Goal: Information Seeking & Learning: Learn about a topic

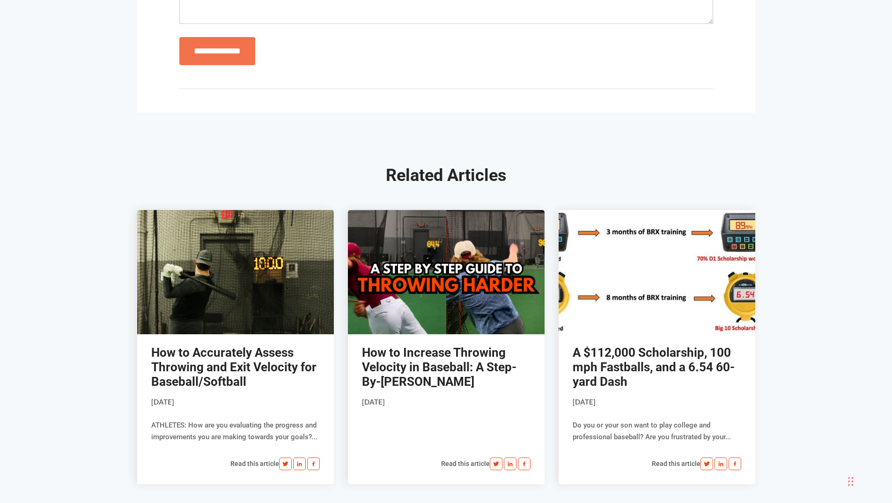
scroll to position [4825, 0]
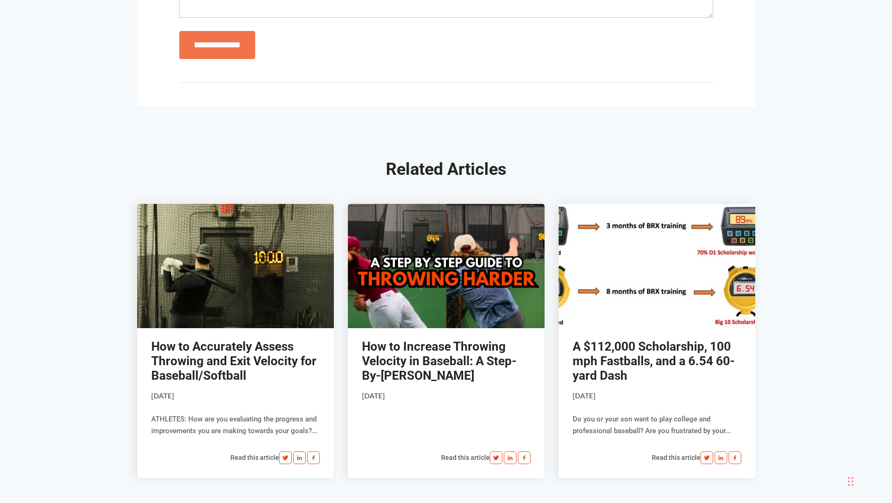
click at [445, 355] on link "How to Increase Throwing Velocity in Baseball: A Step-By-[PERSON_NAME]" at bounding box center [439, 360] width 155 height 43
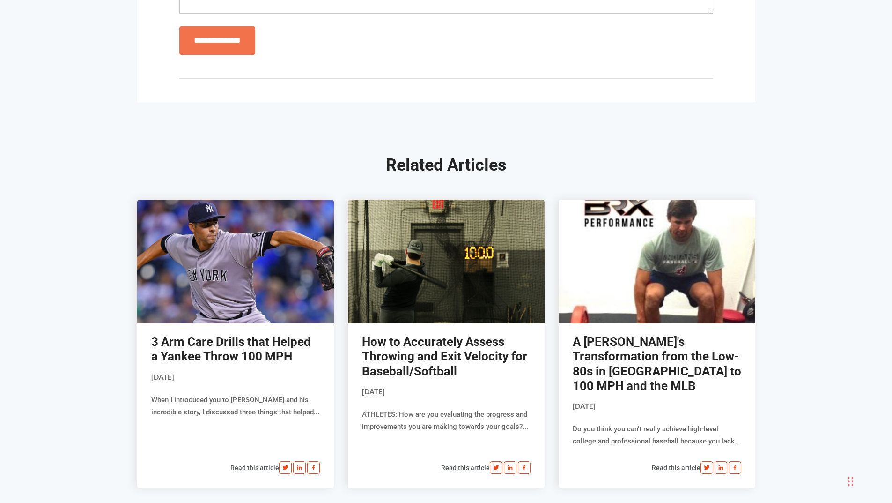
scroll to position [2295, 0]
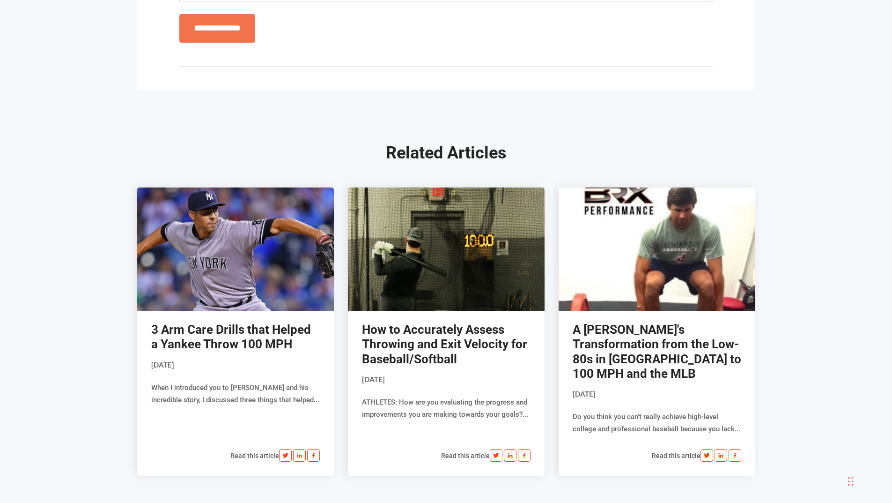
click at [683, 341] on link "A [PERSON_NAME]'s Transformation from the Low-80s in [GEOGRAPHIC_DATA] to 100 M…" at bounding box center [657, 351] width 169 height 58
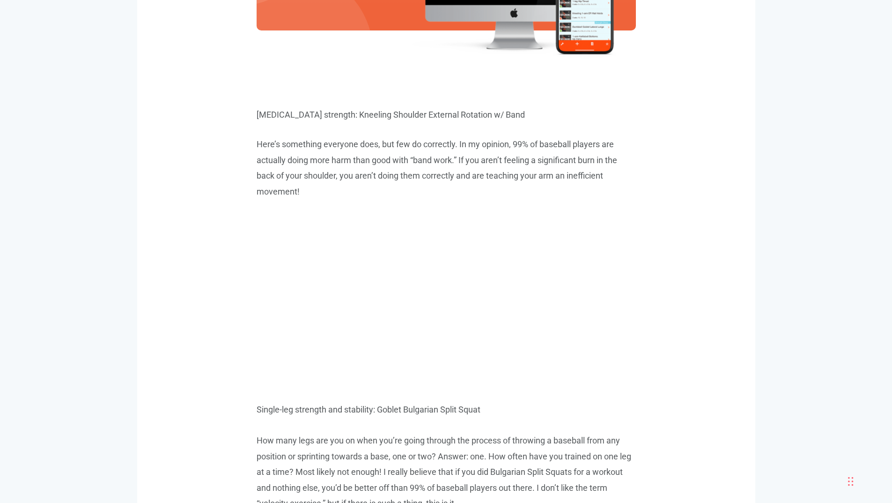
scroll to position [2623, 0]
